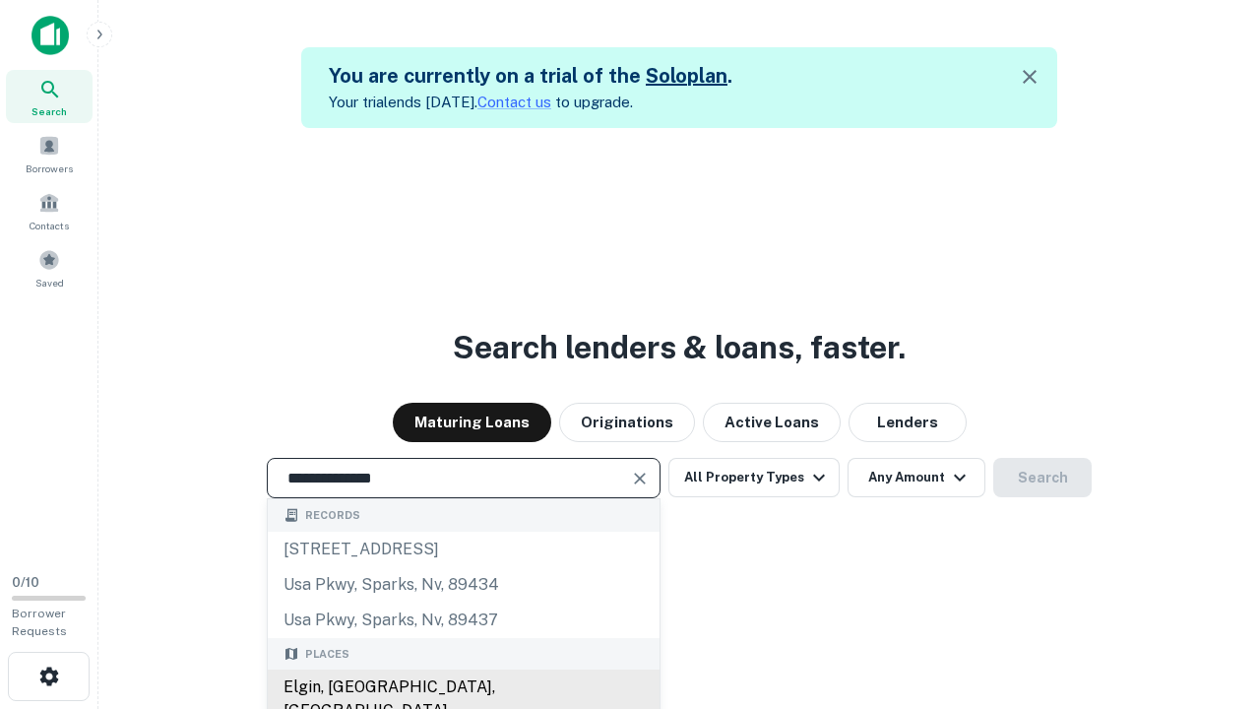
click at [463, 687] on div "Elgin, IL, USA" at bounding box center [464, 698] width 392 height 59
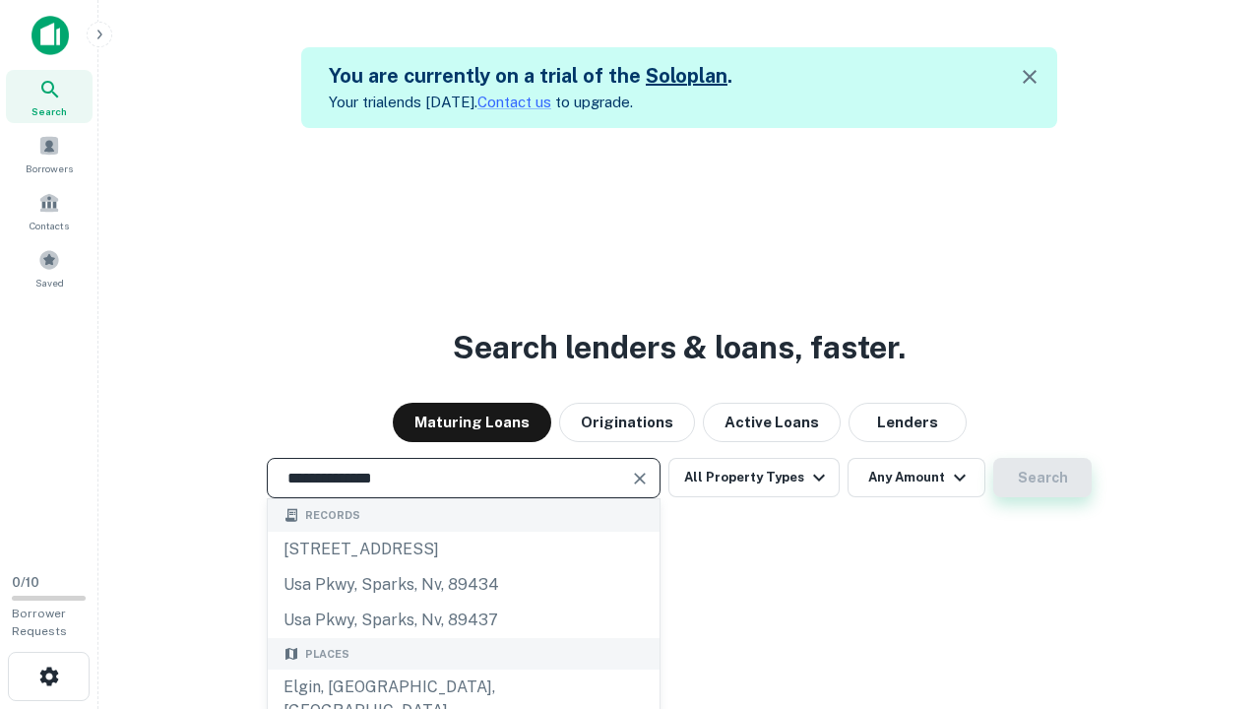
type input "**********"
click at [993, 458] on button "Search" at bounding box center [1042, 477] width 98 height 39
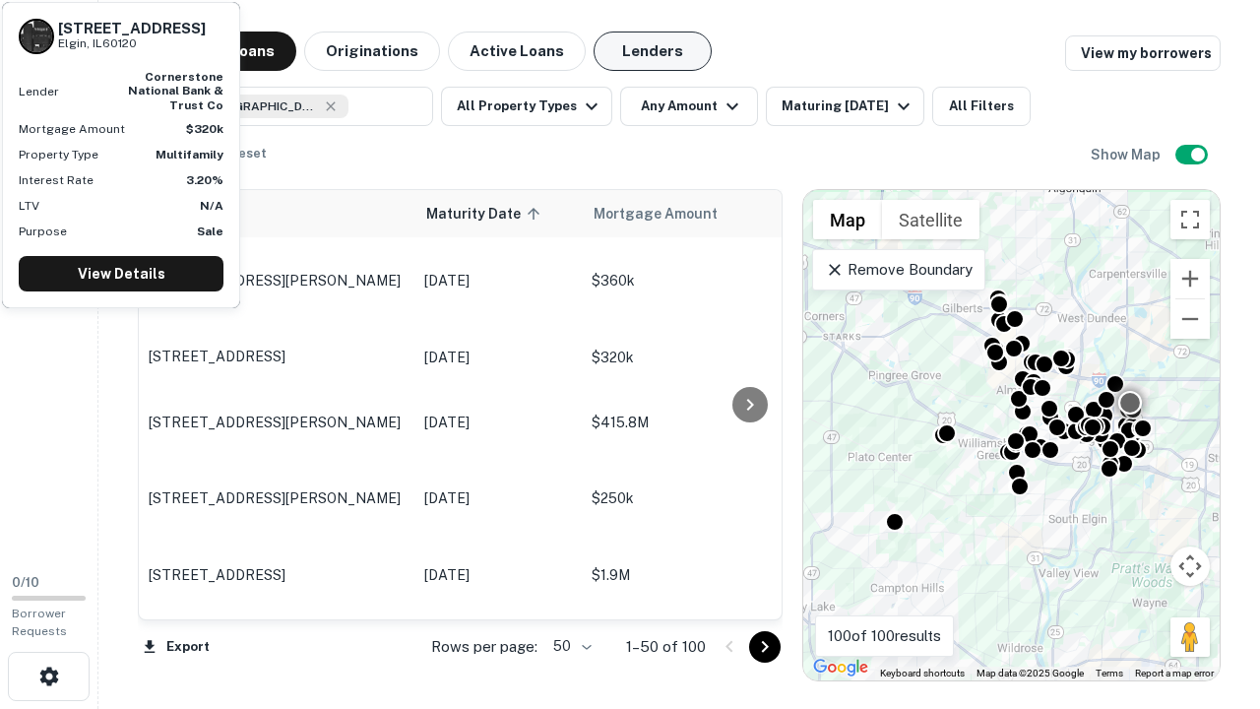
click at [652, 51] on button "Lenders" at bounding box center [652, 50] width 118 height 39
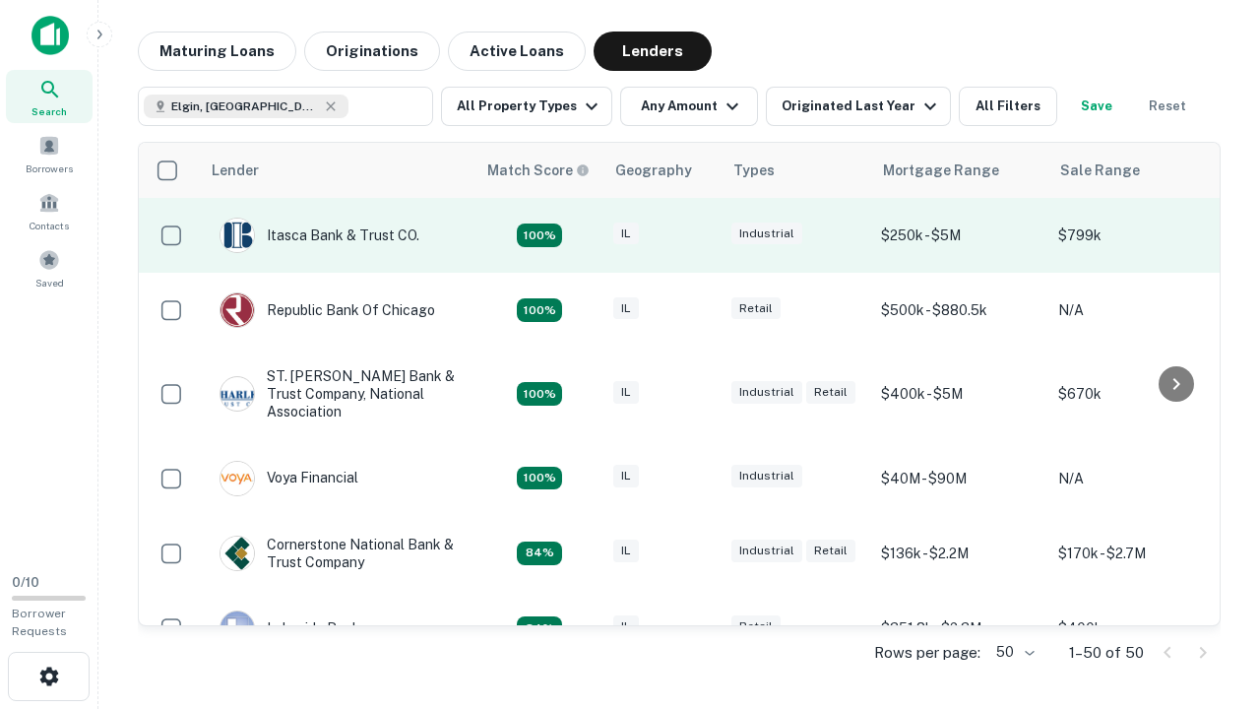
click at [699, 235] on div "IL" at bounding box center [662, 235] width 98 height 27
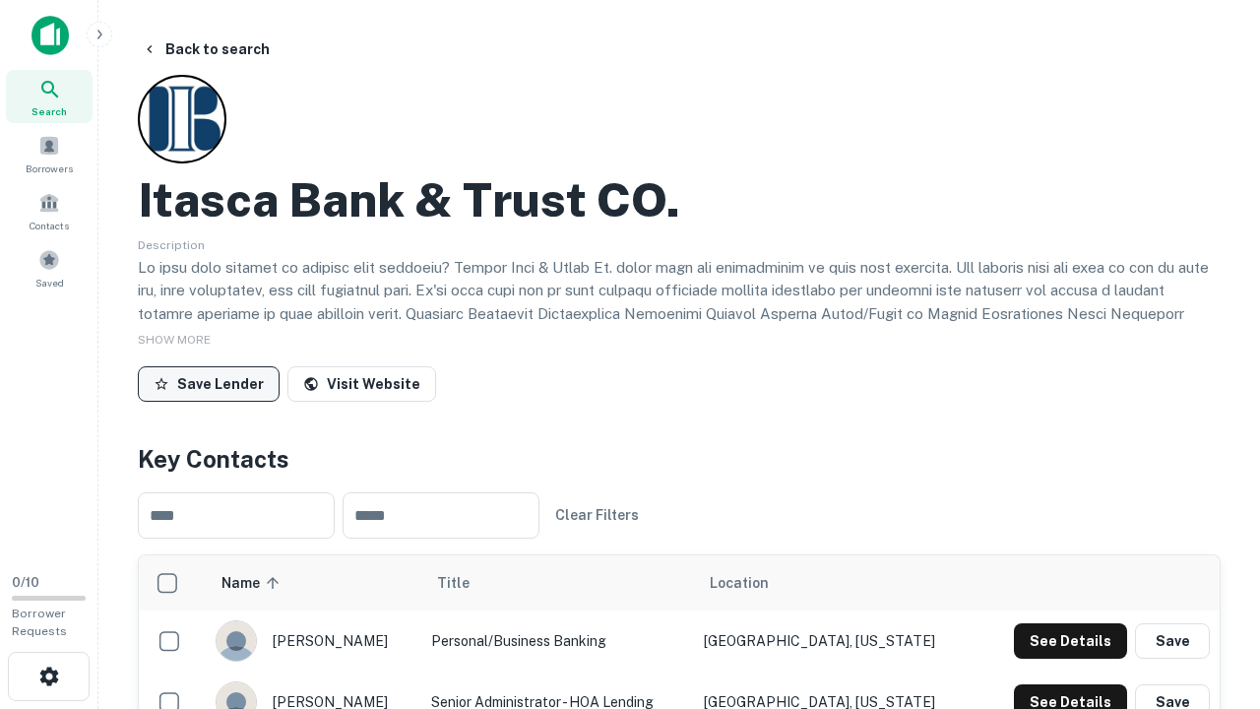
click at [209, 383] on button "Save Lender" at bounding box center [209, 383] width 142 height 35
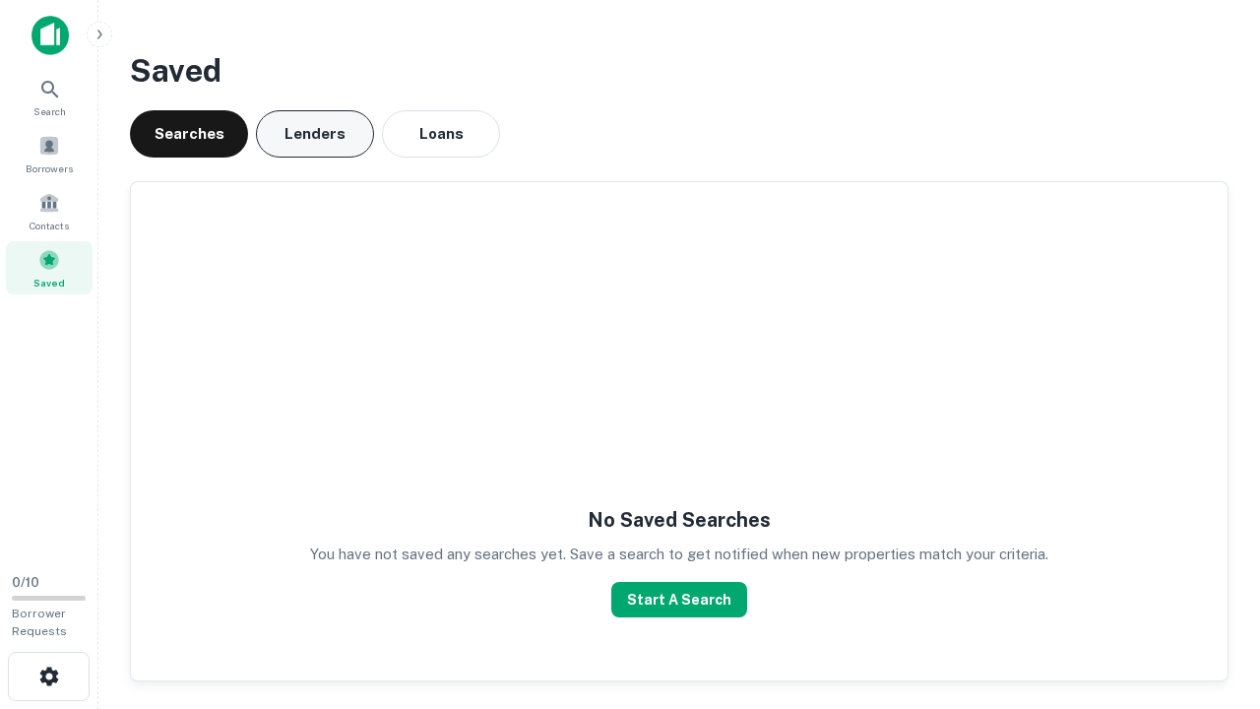
click at [315, 134] on button "Lenders" at bounding box center [315, 133] width 118 height 47
